Goal: Information Seeking & Learning: Get advice/opinions

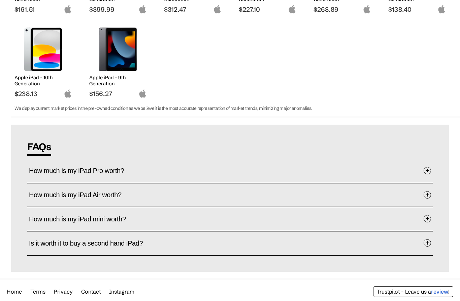
scroll to position [257, 0]
click at [425, 176] on button "How much is my iPad Pro worth?" at bounding box center [230, 172] width 402 height 20
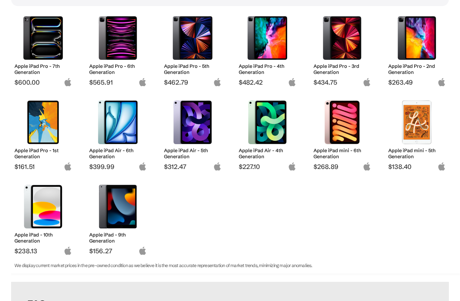
scroll to position [88, 0]
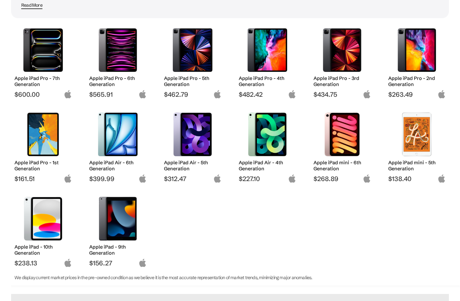
click at [352, 57] on img at bounding box center [341, 50] width 47 height 44
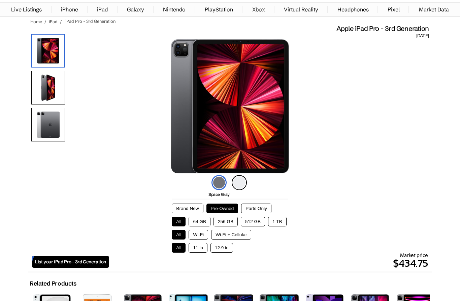
scroll to position [33, 0]
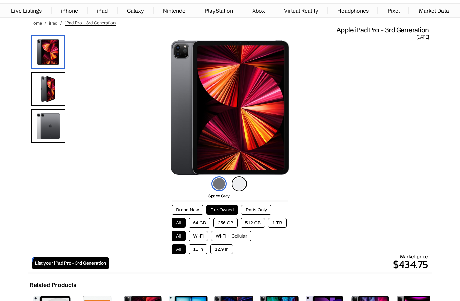
click at [197, 223] on button "64 GB" at bounding box center [199, 223] width 22 height 10
click at [204, 240] on button "Wi-Fi" at bounding box center [198, 236] width 20 height 10
click at [223, 254] on button "12.9 in" at bounding box center [221, 250] width 23 height 10
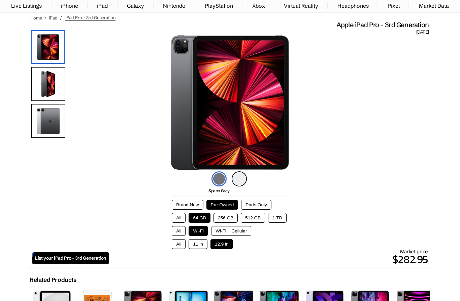
scroll to position [36, 0]
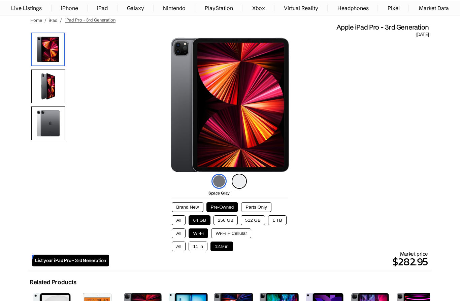
click at [200, 252] on button "11 in" at bounding box center [197, 247] width 19 height 10
click at [221, 252] on button "12.9 in" at bounding box center [221, 247] width 23 height 10
click at [188, 212] on button "Brand New" at bounding box center [187, 208] width 31 height 10
click at [220, 211] on button "Pre-Owned" at bounding box center [222, 208] width 32 height 10
click at [251, 212] on button "Parts Only" at bounding box center [256, 208] width 30 height 10
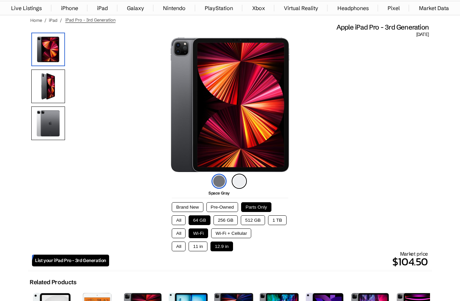
click at [219, 211] on button "Pre-Owned" at bounding box center [222, 208] width 32 height 10
click at [231, 238] on button "Wi-Fi + Cellular" at bounding box center [231, 234] width 40 height 10
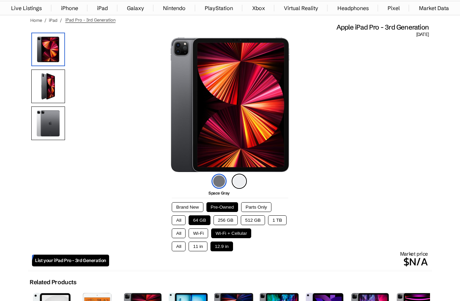
click at [282, 222] on button "1 TB" at bounding box center [277, 221] width 18 height 10
click at [258, 212] on button "Parts Only" at bounding box center [256, 208] width 30 height 10
click at [229, 207] on button "Pre-Owned" at bounding box center [222, 208] width 32 height 10
click at [191, 209] on button "Brand New" at bounding box center [187, 208] width 31 height 10
click at [199, 222] on button "64 GB" at bounding box center [199, 221] width 22 height 10
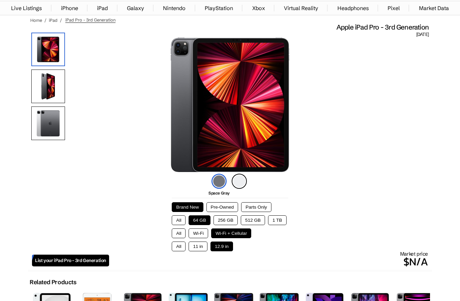
click at [197, 239] on button "Wi-Fi" at bounding box center [198, 234] width 20 height 10
click at [201, 251] on button "11 in" at bounding box center [197, 247] width 19 height 10
click at [228, 251] on button "12.9 in" at bounding box center [221, 247] width 23 height 10
click at [225, 207] on button "Pre-Owned" at bounding box center [222, 208] width 32 height 10
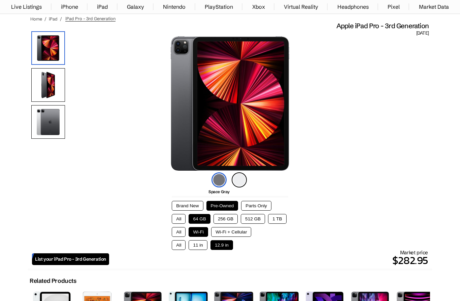
scroll to position [36, 0]
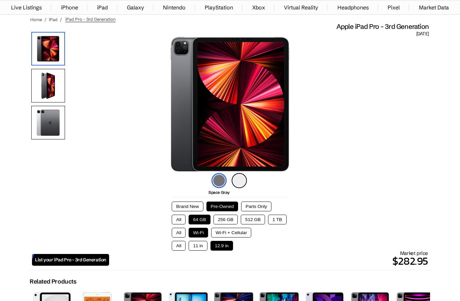
click at [178, 251] on button "All" at bounding box center [179, 246] width 14 height 10
click at [219, 251] on button "12.9 in" at bounding box center [221, 246] width 23 height 10
click at [174, 251] on button "All" at bounding box center [179, 246] width 14 height 10
click at [222, 251] on button "12.9 in" at bounding box center [221, 246] width 23 height 10
click at [180, 222] on button "All" at bounding box center [179, 220] width 14 height 10
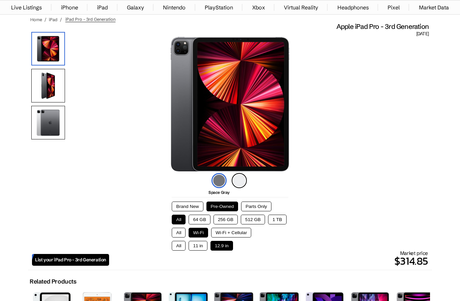
click at [181, 237] on button "All" at bounding box center [179, 233] width 14 height 10
click at [204, 222] on button "64 GB" at bounding box center [199, 220] width 22 height 10
click at [279, 225] on button "1 TB" at bounding box center [277, 220] width 18 height 10
click at [198, 222] on button "64 GB" at bounding box center [199, 220] width 22 height 10
click at [274, 222] on button "1 TB" at bounding box center [277, 220] width 18 height 10
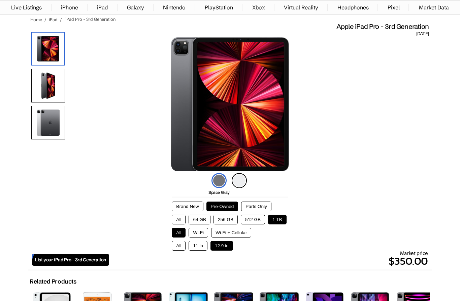
click at [199, 238] on button "Wi-Fi" at bounding box center [198, 233] width 20 height 10
click at [236, 237] on button "Wi-Fi + Cellular" at bounding box center [231, 233] width 40 height 10
click at [198, 238] on button "Wi-Fi" at bounding box center [198, 233] width 20 height 10
click at [199, 224] on button "64 GB" at bounding box center [199, 220] width 22 height 10
click at [284, 222] on button "1 TB" at bounding box center [277, 220] width 18 height 10
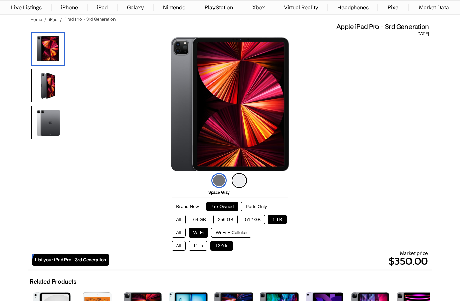
click at [250, 225] on button "512 GB" at bounding box center [253, 220] width 24 height 10
click at [227, 224] on button "256 GB" at bounding box center [225, 220] width 24 height 10
click at [191, 219] on button "64 GB" at bounding box center [199, 220] width 22 height 10
click at [282, 222] on button "1 TB" at bounding box center [277, 220] width 18 height 10
click at [201, 223] on button "64 GB" at bounding box center [199, 220] width 22 height 10
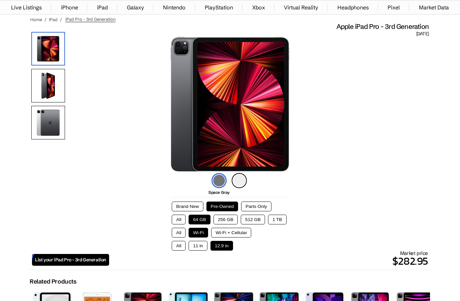
click at [52, 88] on img at bounding box center [48, 86] width 34 height 34
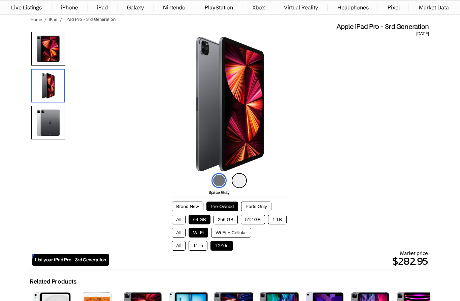
click at [54, 136] on img at bounding box center [48, 123] width 34 height 34
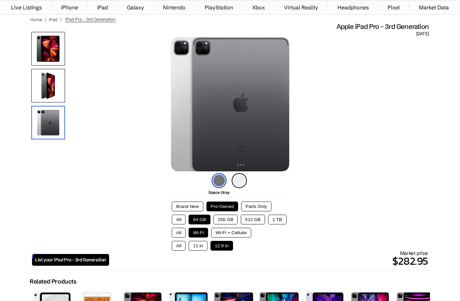
click at [240, 183] on img at bounding box center [238, 180] width 15 height 15
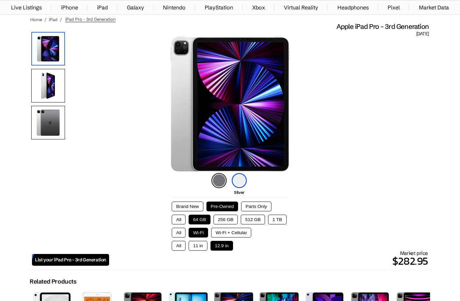
click at [220, 177] on img at bounding box center [218, 180] width 15 height 15
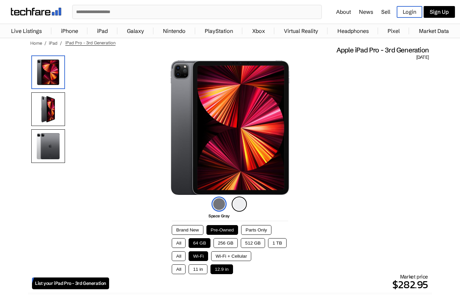
scroll to position [0, 0]
